Goal: Task Accomplishment & Management: Use online tool/utility

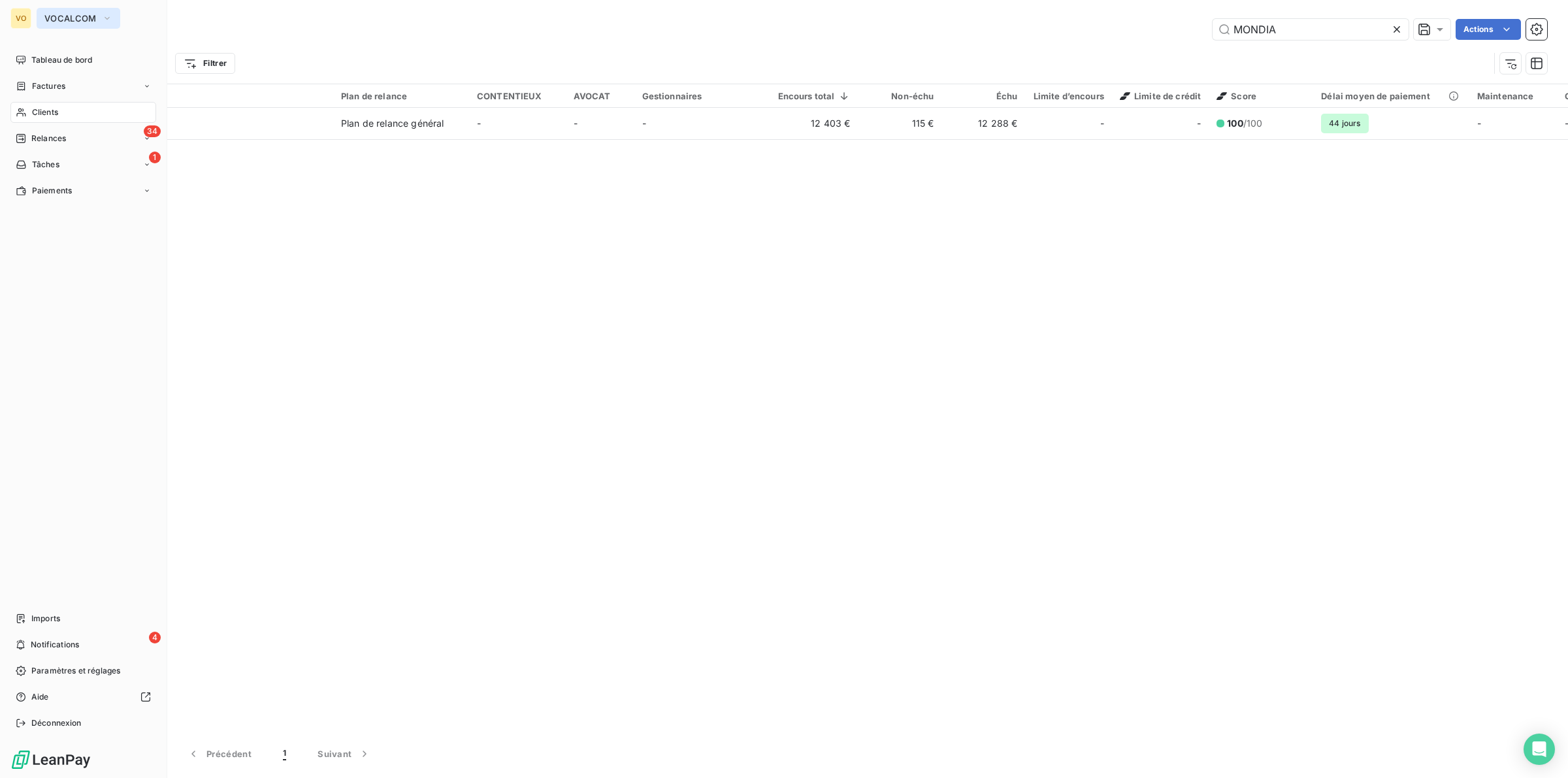
click at [109, 19] on icon "button" at bounding box center [107, 18] width 11 height 13
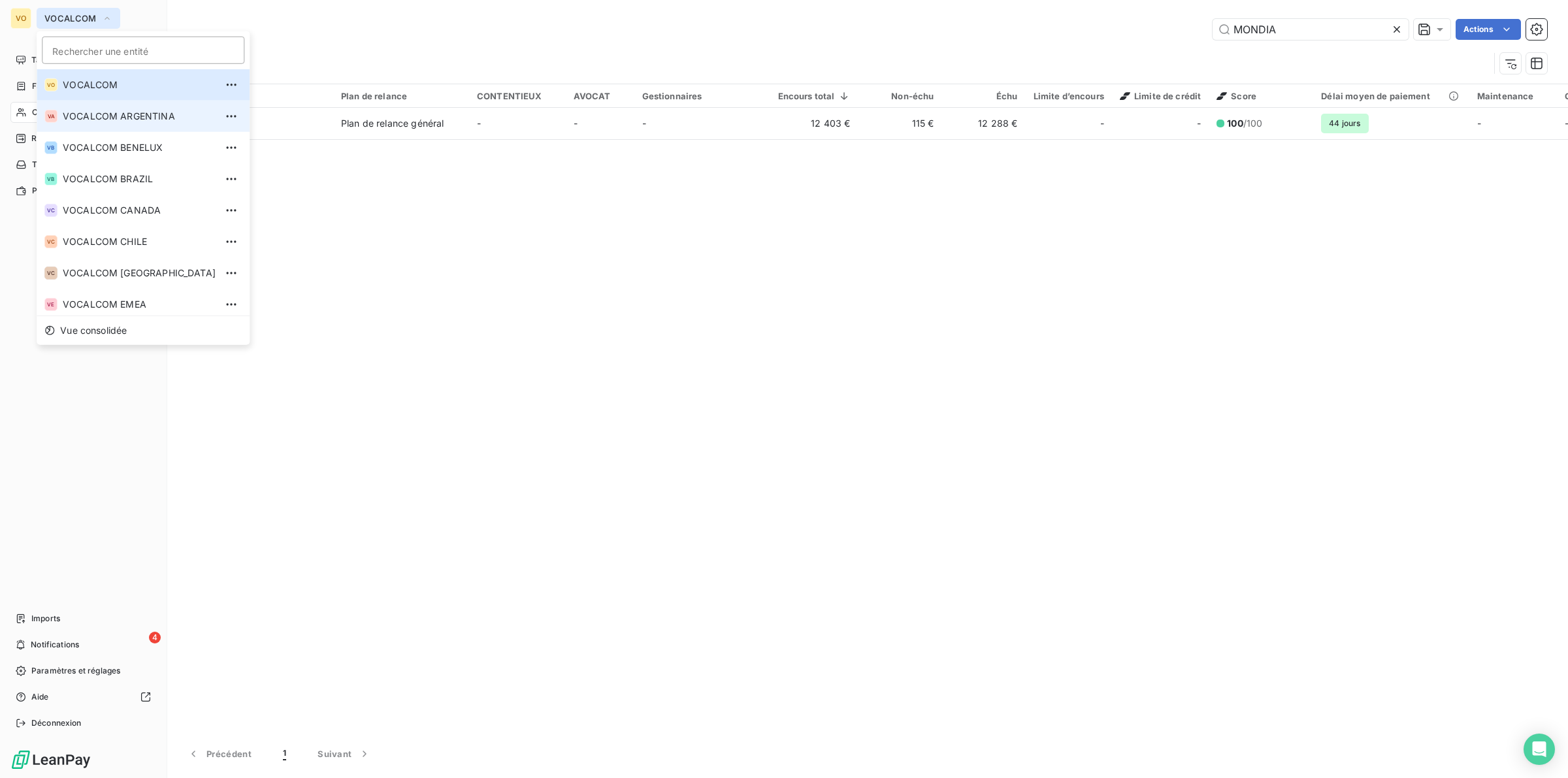
click at [131, 114] on span "VOCALCOM ARGENTINA" at bounding box center [139, 116] width 153 height 13
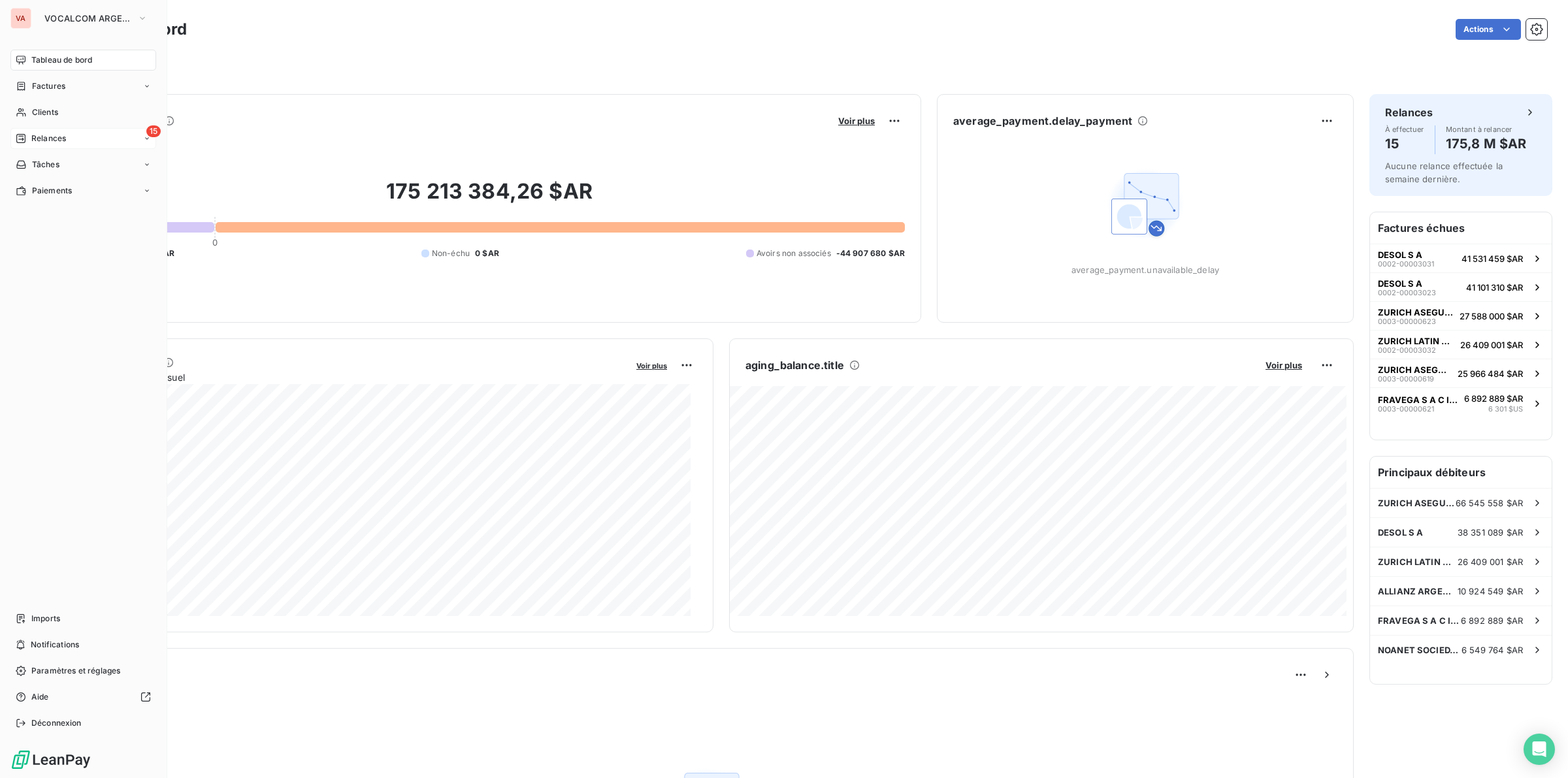
click at [43, 134] on span "Relances" at bounding box center [48, 138] width 34 height 11
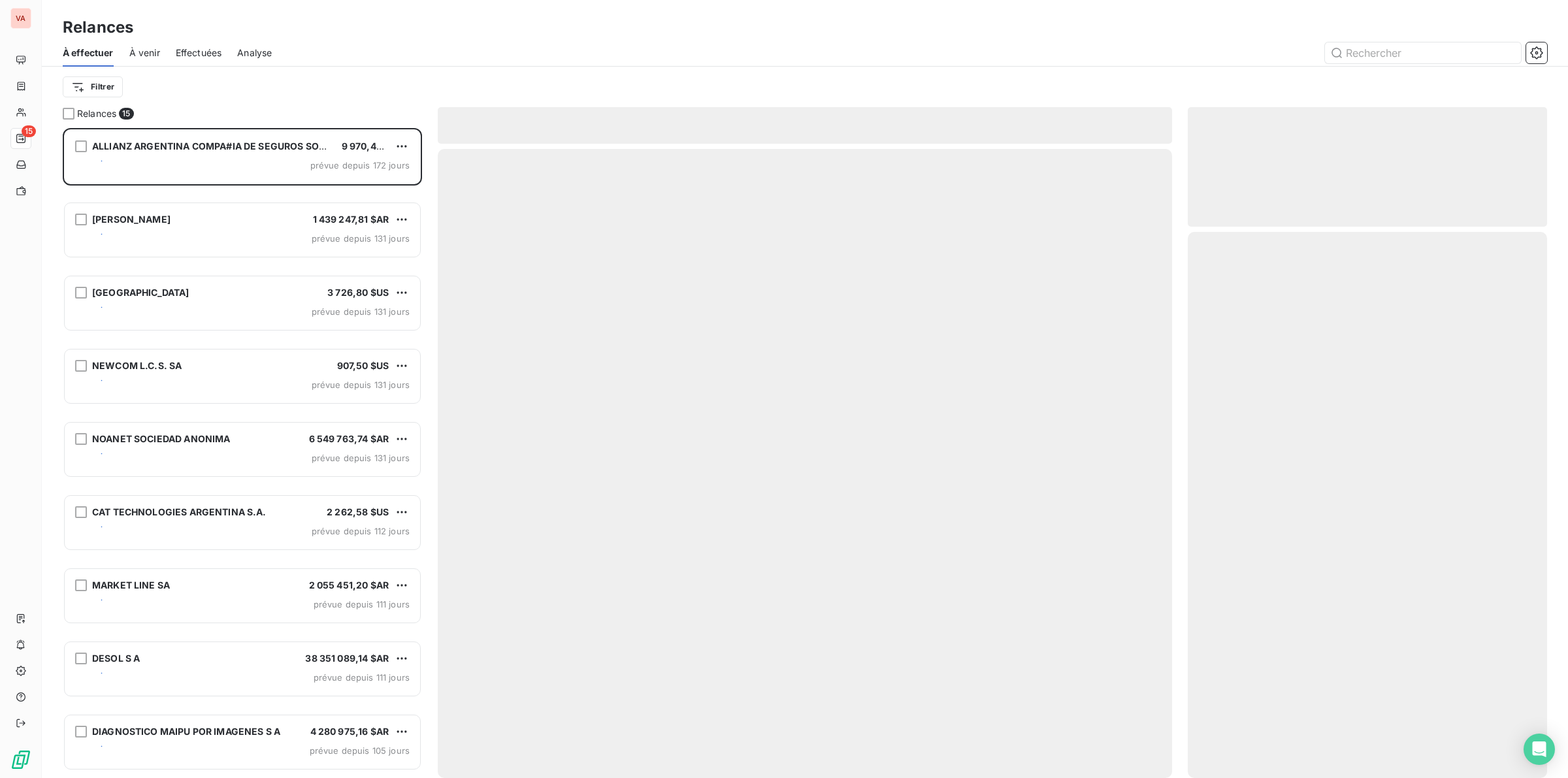
scroll to position [638, 347]
